Goal: Task Accomplishment & Management: Manage account settings

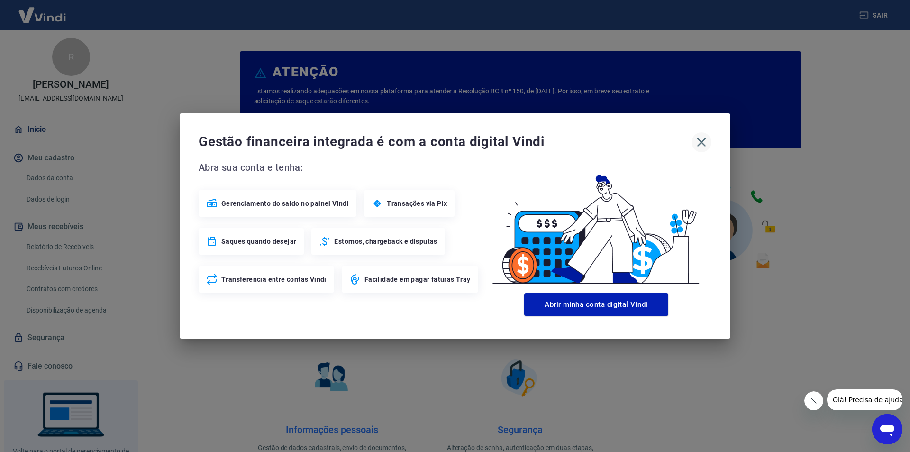
click at [695, 142] on icon "button" at bounding box center [701, 142] width 15 height 15
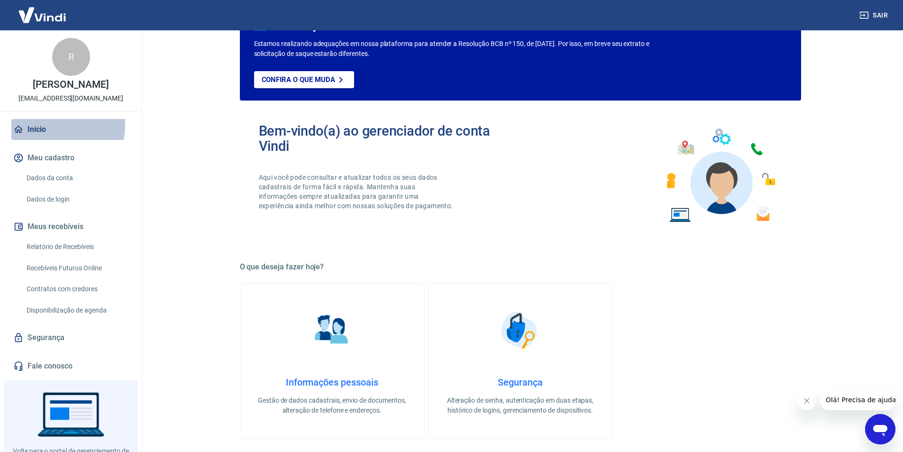
click at [47, 135] on link "Início" at bounding box center [70, 129] width 119 height 21
click at [43, 168] on button "Meu cadastro" at bounding box center [70, 157] width 119 height 21
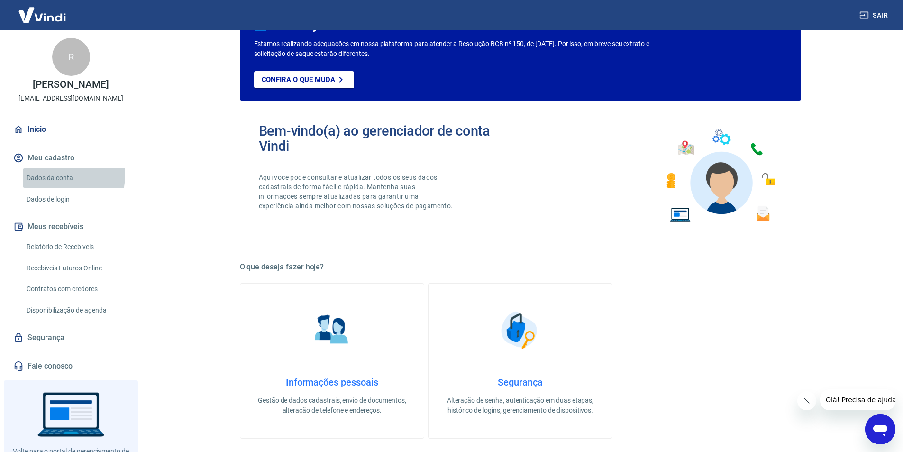
click at [45, 184] on link "Dados da conta" at bounding box center [77, 177] width 108 height 19
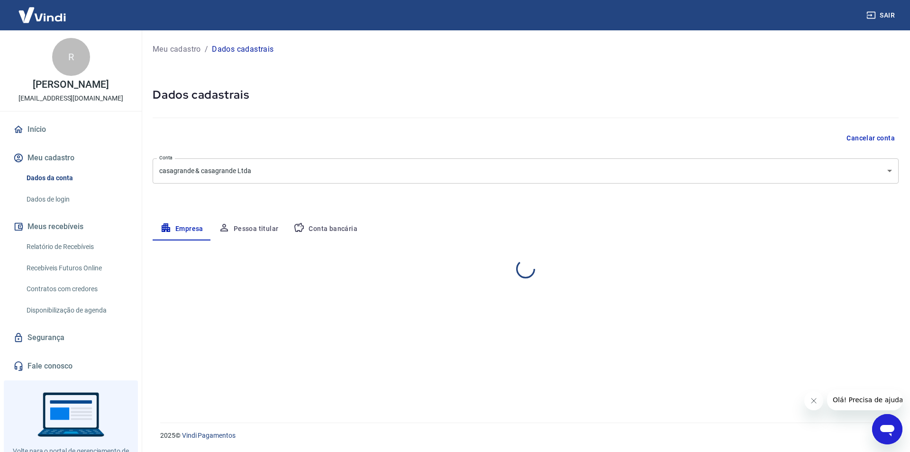
select select "SC"
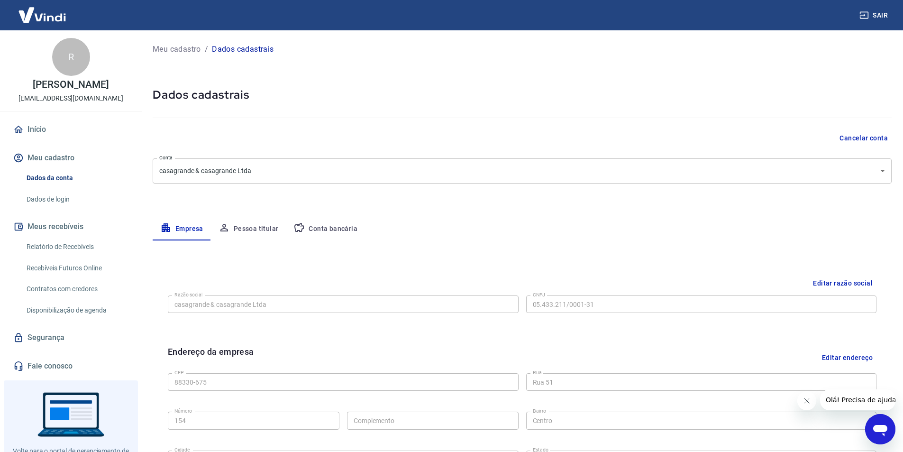
click at [56, 200] on link "Dados de login" at bounding box center [77, 199] width 108 height 19
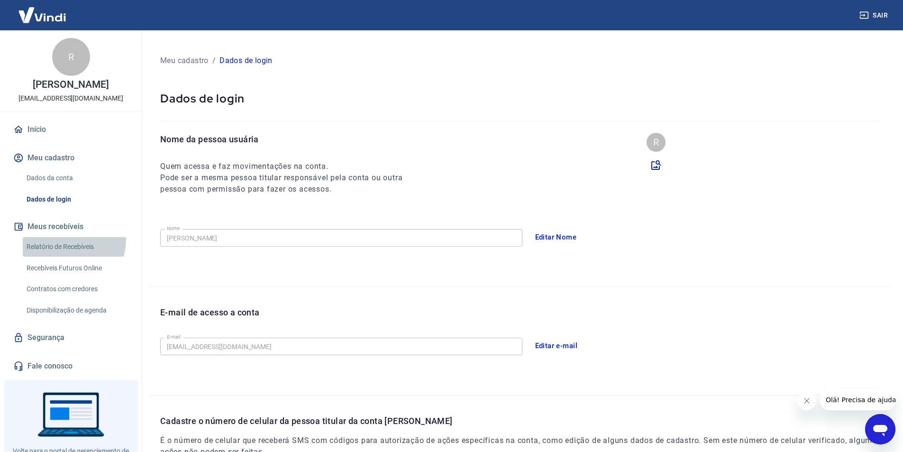
click at [62, 249] on link "Relatório de Recebíveis" at bounding box center [77, 246] width 108 height 19
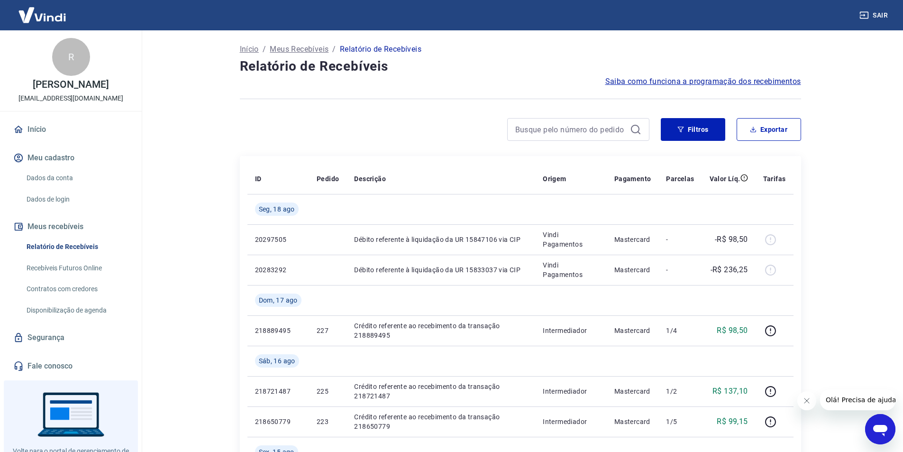
scroll to position [47, 0]
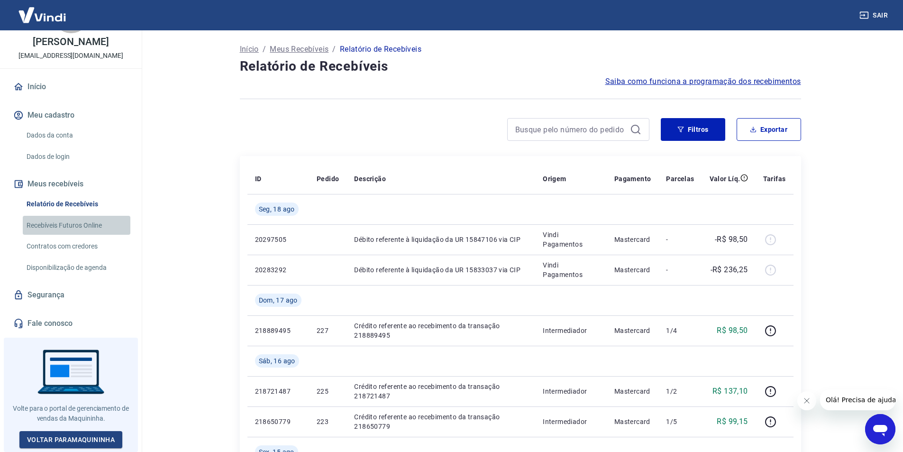
click at [82, 231] on link "Recebíveis Futuros Online" at bounding box center [77, 225] width 108 height 19
click at [72, 229] on link "Recebíveis Futuros Online" at bounding box center [77, 225] width 108 height 19
